Goal: Transaction & Acquisition: Purchase product/service

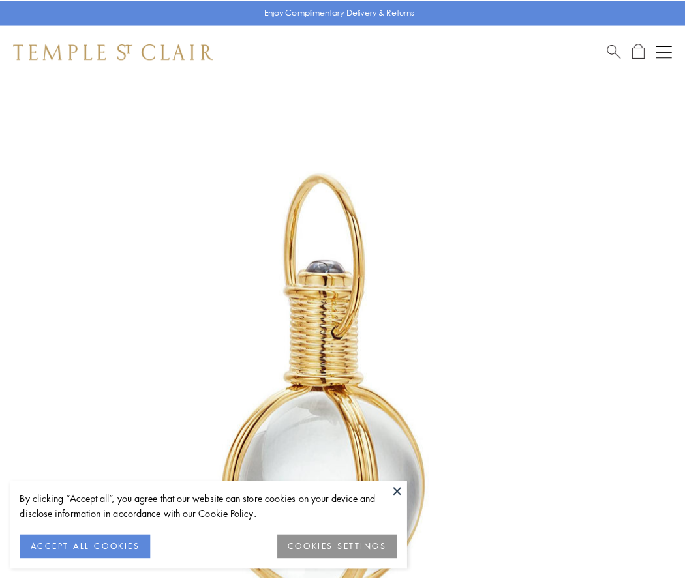
scroll to position [341, 0]
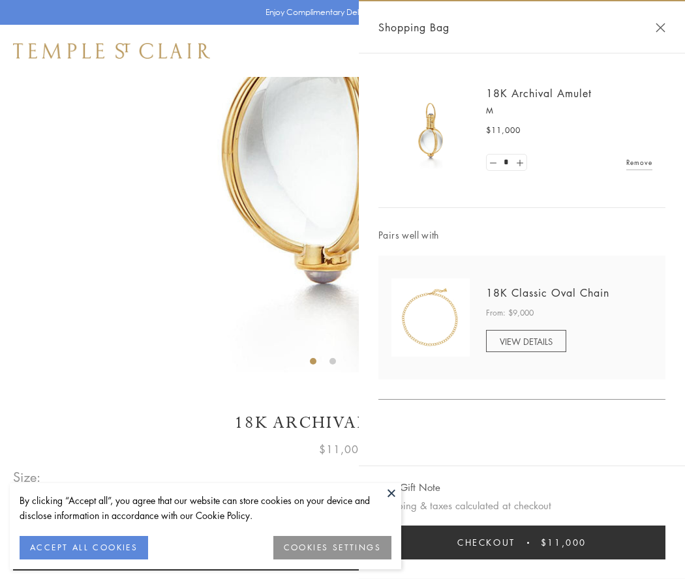
click at [522, 543] on button "Checkout $11,000" at bounding box center [521, 543] width 287 height 34
